Goal: Find specific page/section: Find specific page/section

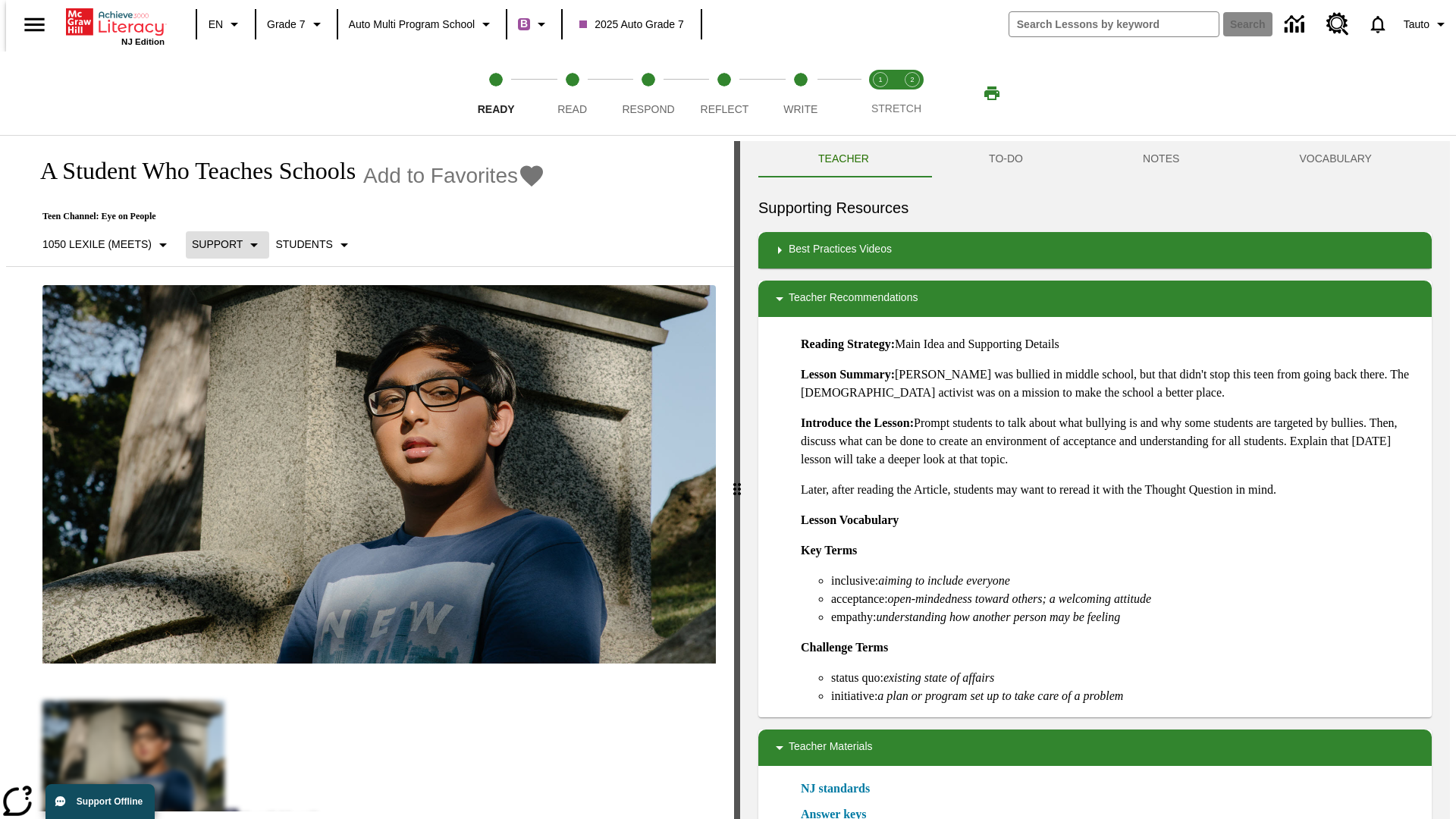
click at [220, 244] on p "Support" at bounding box center [217, 244] width 51 height 16
click at [101, 244] on p "1050 Lexile (Meets)" at bounding box center [97, 244] width 109 height 16
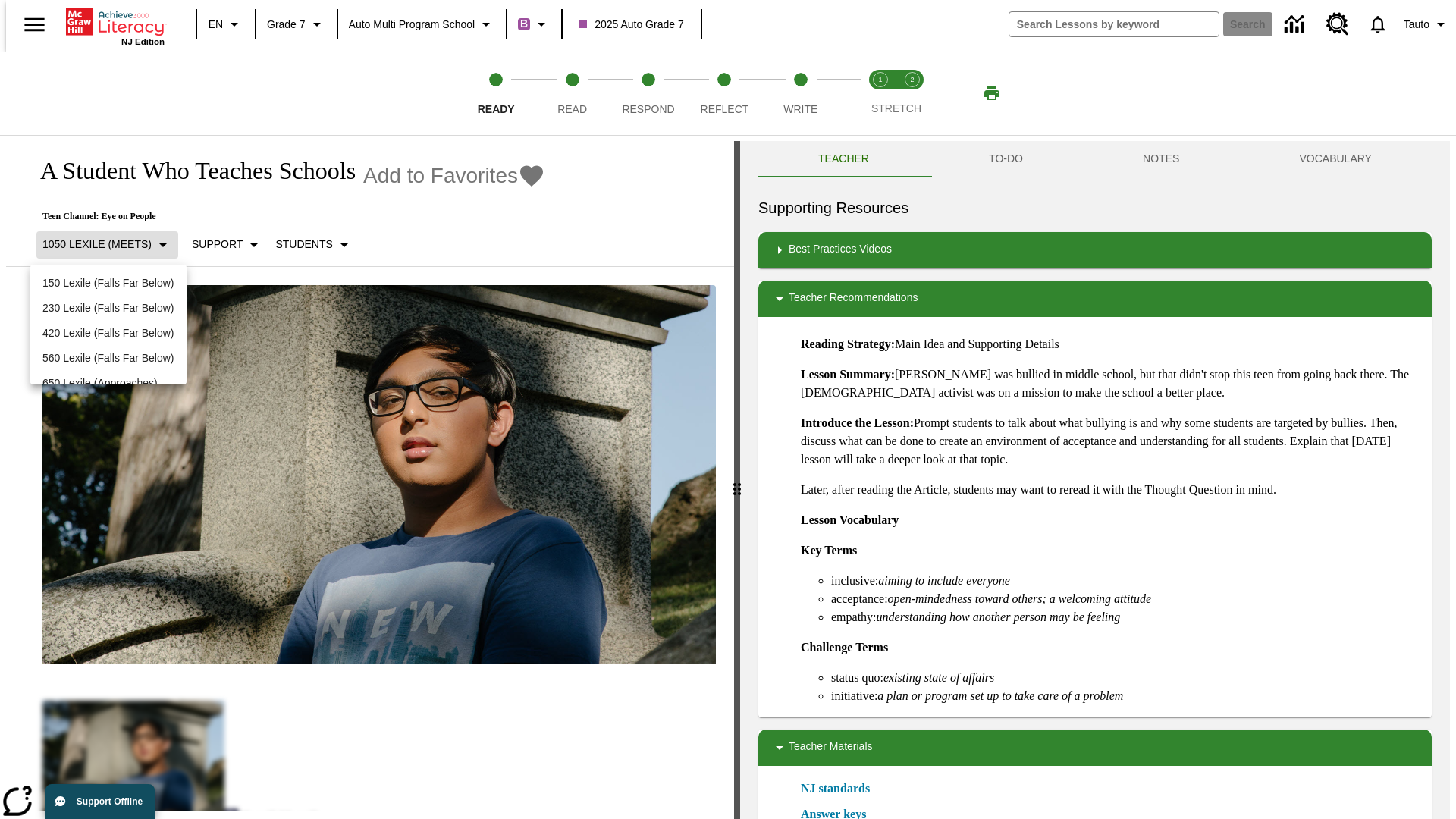
scroll to position [159, 0]
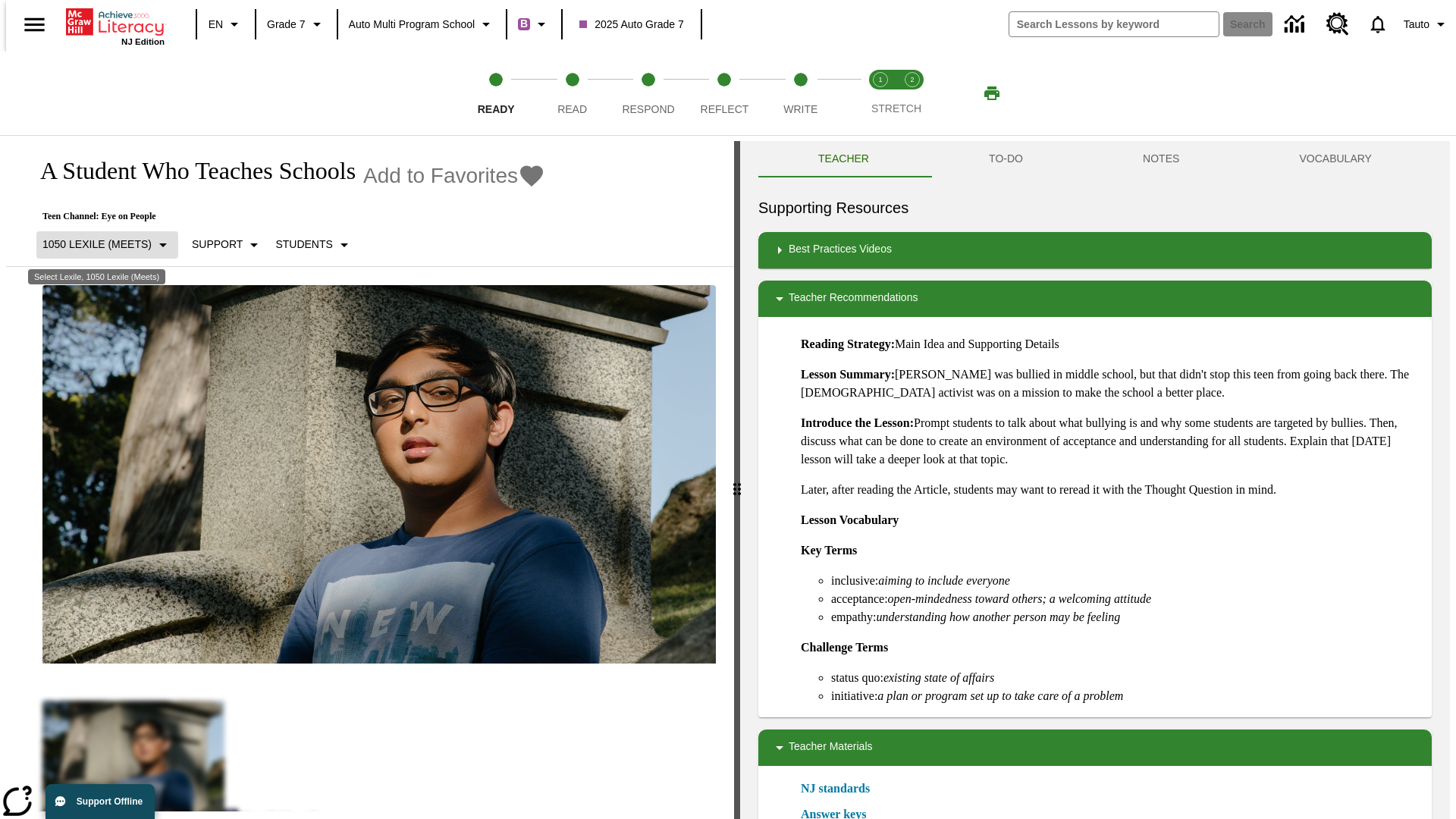
click at [101, 236] on p "1050 Lexile (Meets)" at bounding box center [97, 244] width 109 height 16
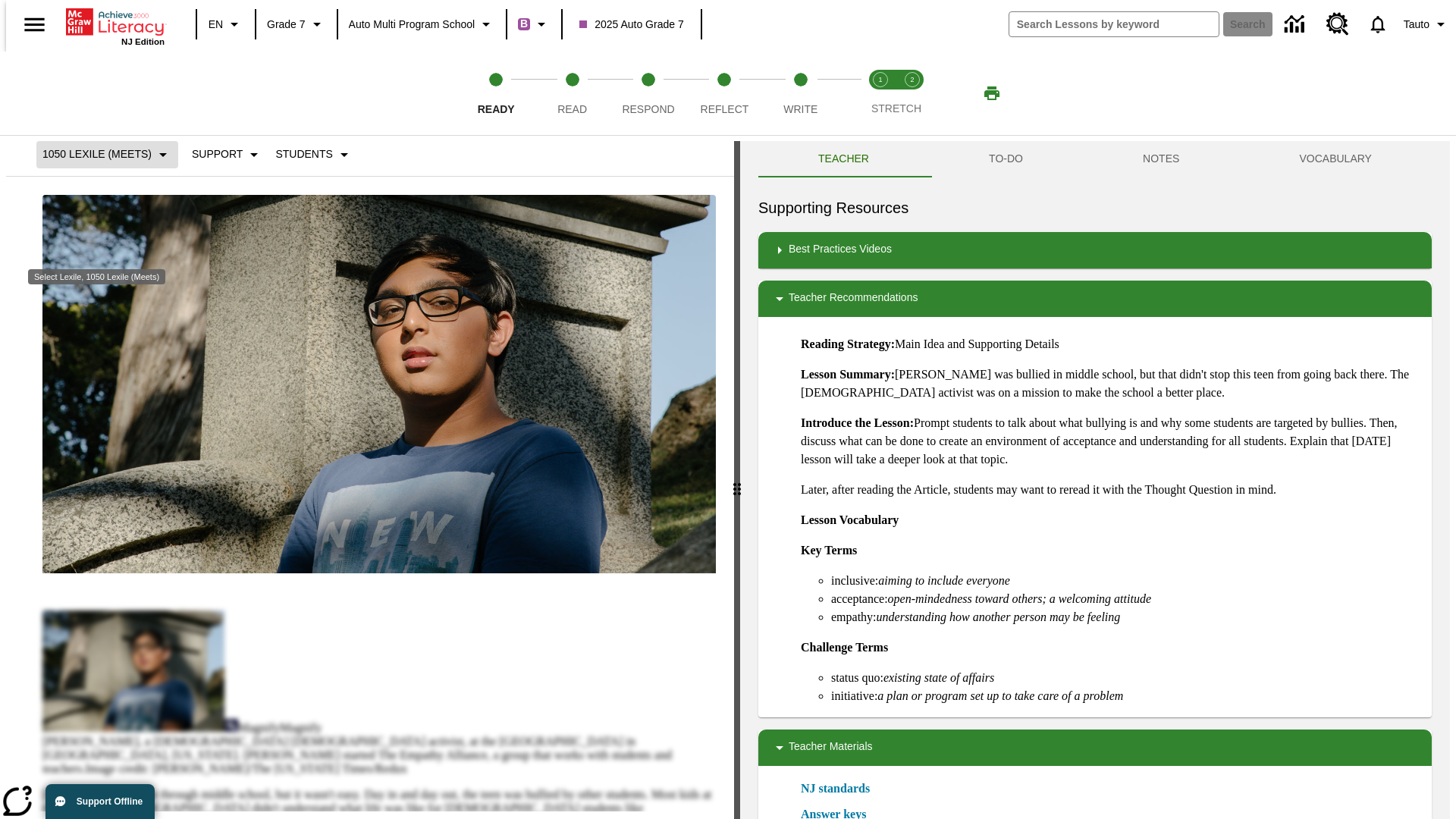
scroll to position [0, 0]
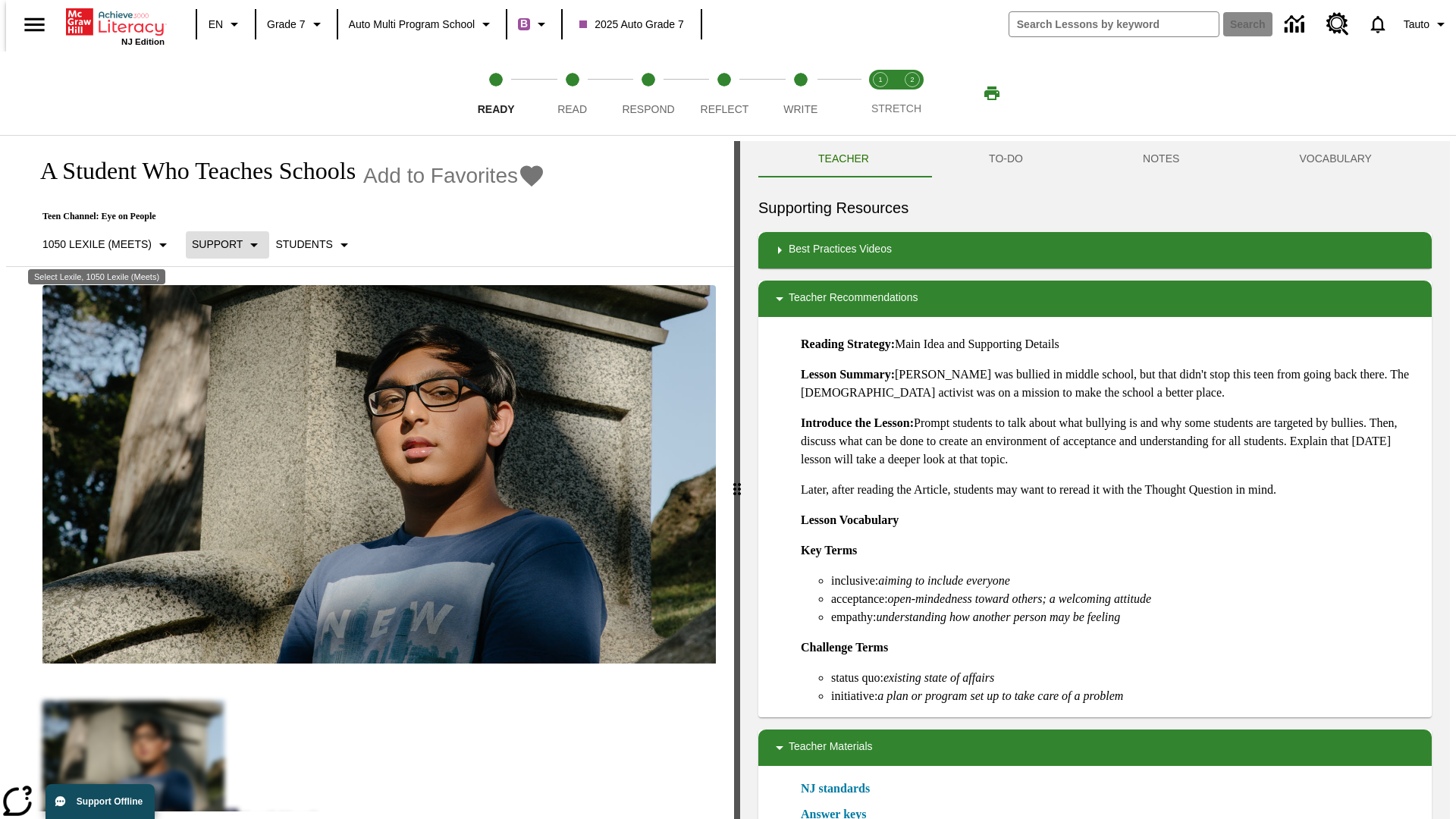
click at [220, 236] on p "Support" at bounding box center [217, 244] width 51 height 16
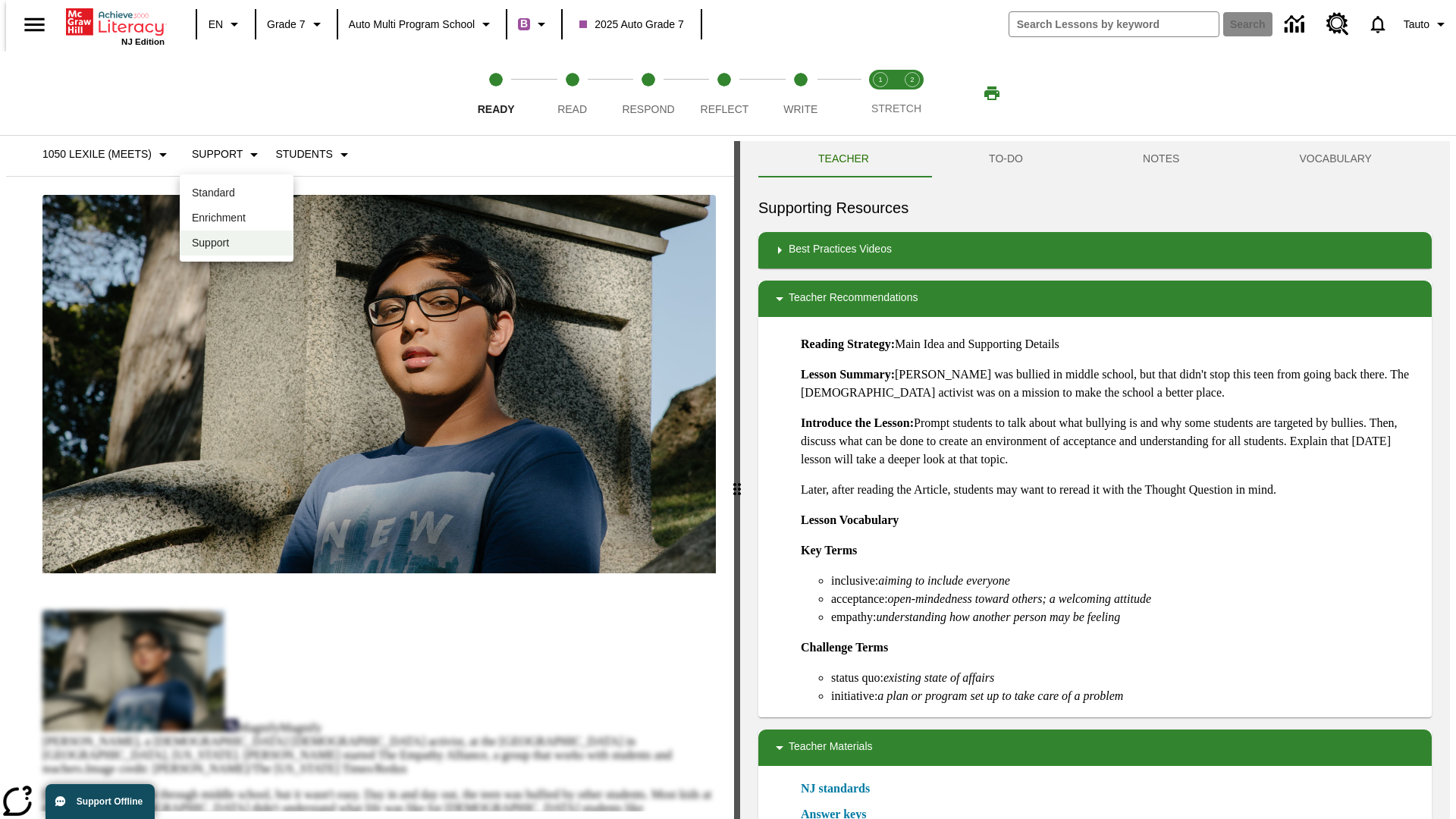
click at [236, 217] on p "Enrichment" at bounding box center [237, 218] width 90 height 16
